Goal: Task Accomplishment & Management: Manage account settings

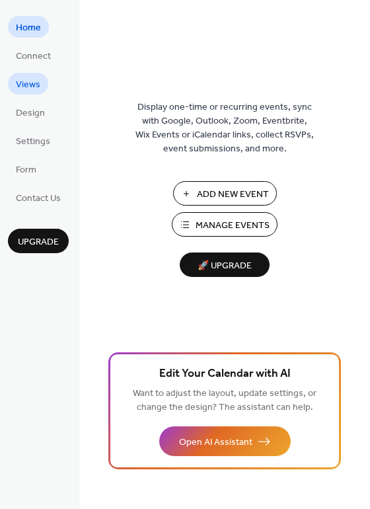
click at [26, 81] on span "Views" at bounding box center [28, 85] width 24 height 14
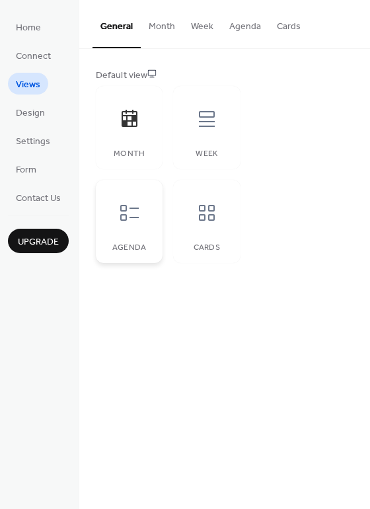
click at [124, 198] on div at bounding box center [130, 213] width 40 height 40
click at [202, 217] on icon at bounding box center [206, 212] width 21 height 21
click at [136, 225] on div at bounding box center [130, 213] width 40 height 40
click at [26, 120] on span "Design" at bounding box center [30, 113] width 29 height 14
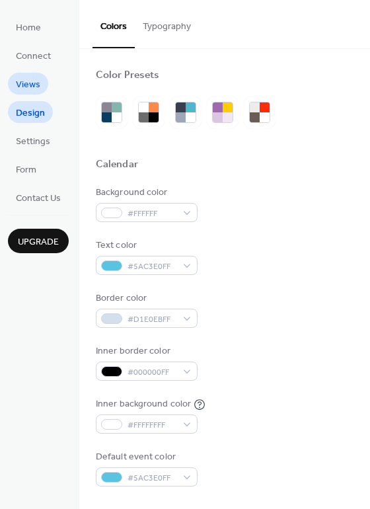
click at [26, 87] on span "Views" at bounding box center [28, 85] width 24 height 14
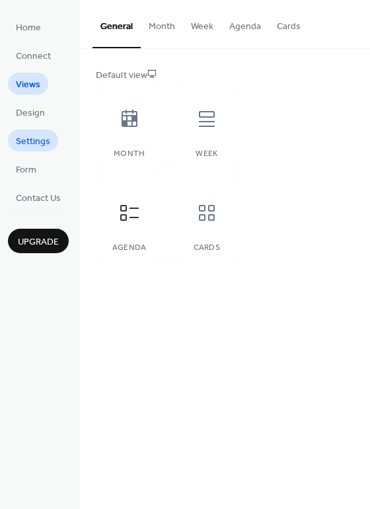
click at [33, 130] on link "Settings" at bounding box center [33, 141] width 50 height 22
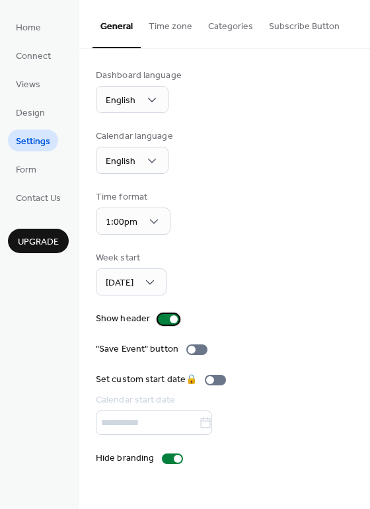
click at [166, 322] on div at bounding box center [168, 319] width 21 height 11
